Goal: Use online tool/utility: Utilize a website feature to perform a specific function

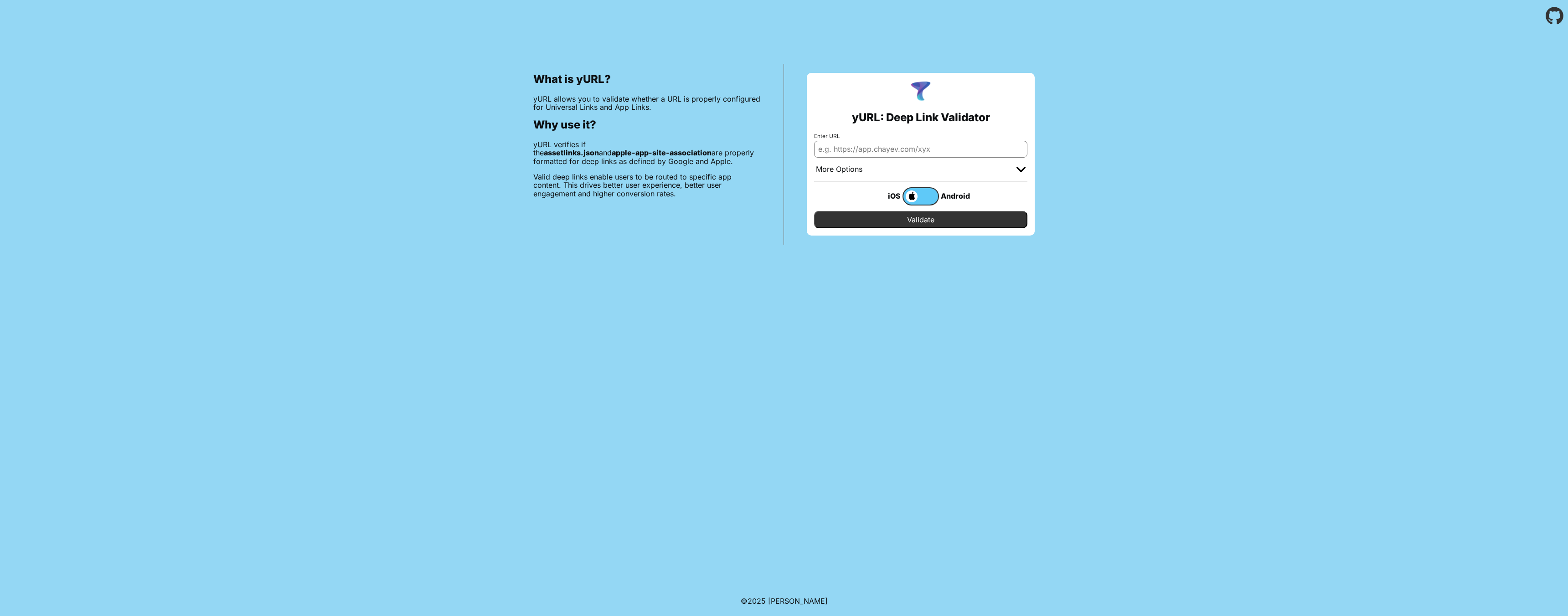
click at [939, 148] on input "Enter URL" at bounding box center [920, 149] width 213 height 17
paste input "[URL][DOMAIN_NAME]"
type input "[URL][DOMAIN_NAME]"
click at [931, 225] on input "Validate" at bounding box center [920, 219] width 213 height 18
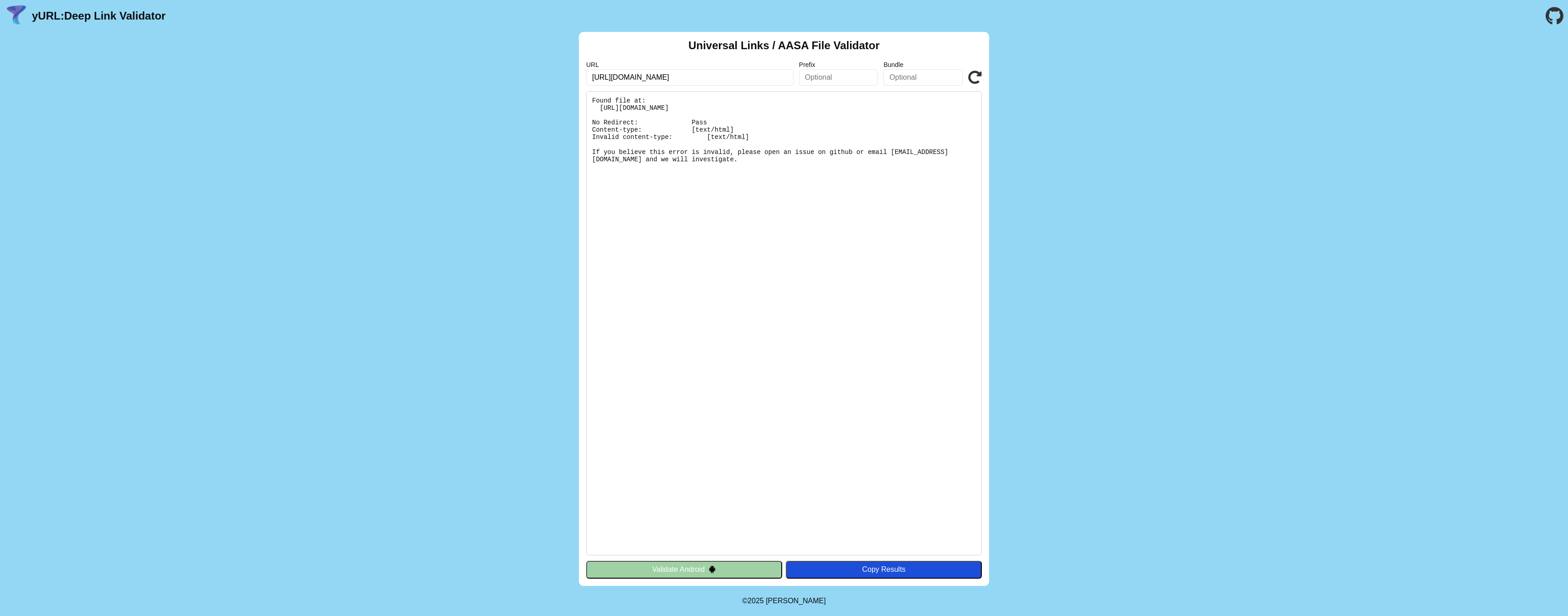
click at [662, 107] on pre "Found file at: [URL][DOMAIN_NAME] No Redirect: Pass Content-type: [text/html] I…" at bounding box center [784, 323] width 396 height 464
drag, startPoint x: 597, startPoint y: 109, endPoint x: 865, endPoint y: 112, distance: 268.0
click at [865, 112] on pre "Found file at: [URL][DOMAIN_NAME] No Redirect: Pass Content-type: [text/html] I…" at bounding box center [784, 323] width 396 height 464
copy pre "[URL][DOMAIN_NAME]"
click at [700, 115] on pre "Found file at: [URL][DOMAIN_NAME] No Redirect: Pass Content-type: [text/html] I…" at bounding box center [784, 323] width 396 height 464
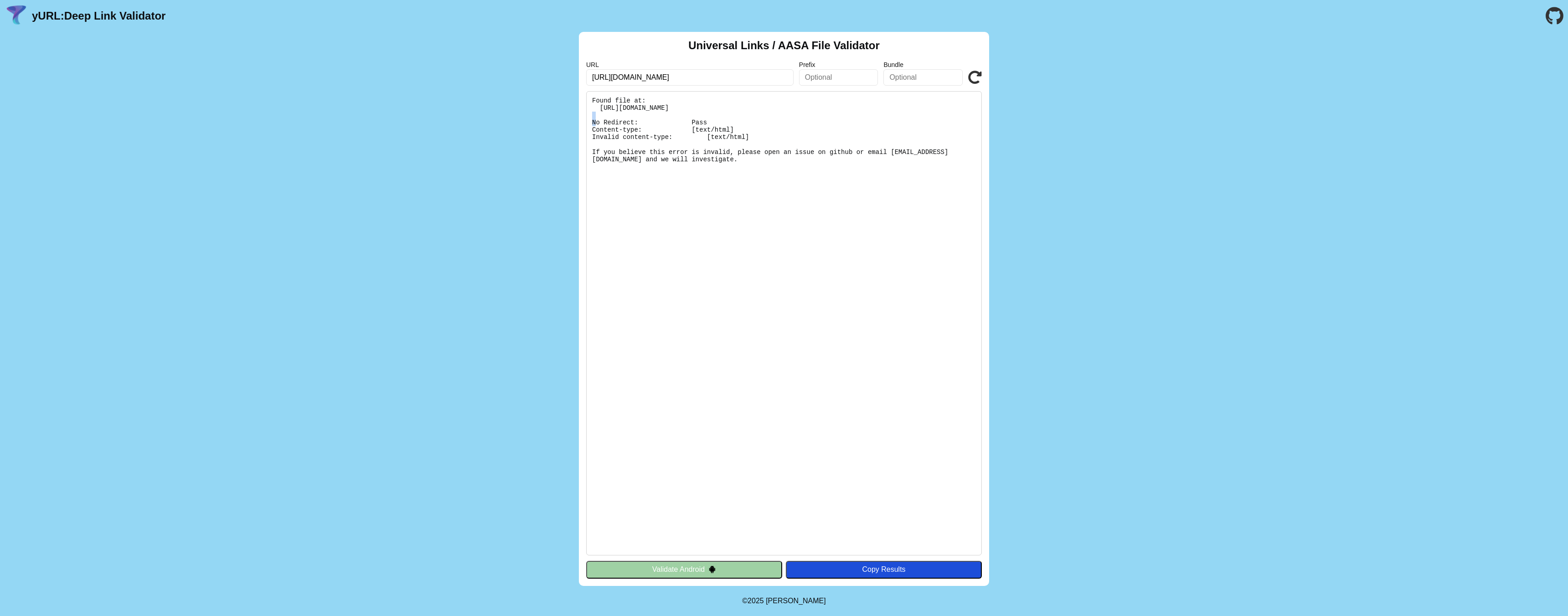
drag, startPoint x: 673, startPoint y: 109, endPoint x: 679, endPoint y: 109, distance: 6.0
click at [679, 109] on pre "Found file at: [URL][DOMAIN_NAME] No Redirect: Pass Content-type: [text/html] I…" at bounding box center [784, 323] width 396 height 464
drag, startPoint x: 675, startPoint y: 108, endPoint x: 875, endPoint y: 109, distance: 200.0
click at [875, 109] on pre "Found file at: [URL][DOMAIN_NAME] No Redirect: Pass Content-type: [text/html] I…" at bounding box center [784, 323] width 396 height 464
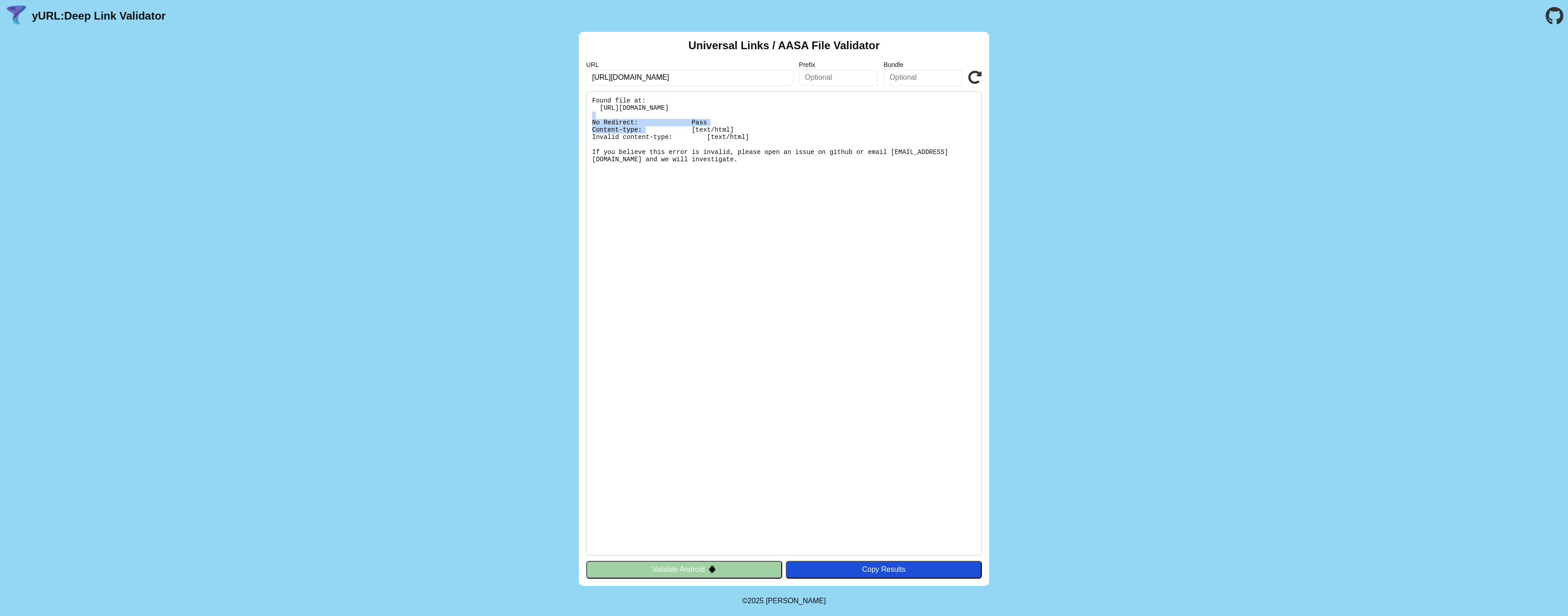
copy pre ".well-known/apple-app-site-association"
